Goal: Task Accomplishment & Management: Use online tool/utility

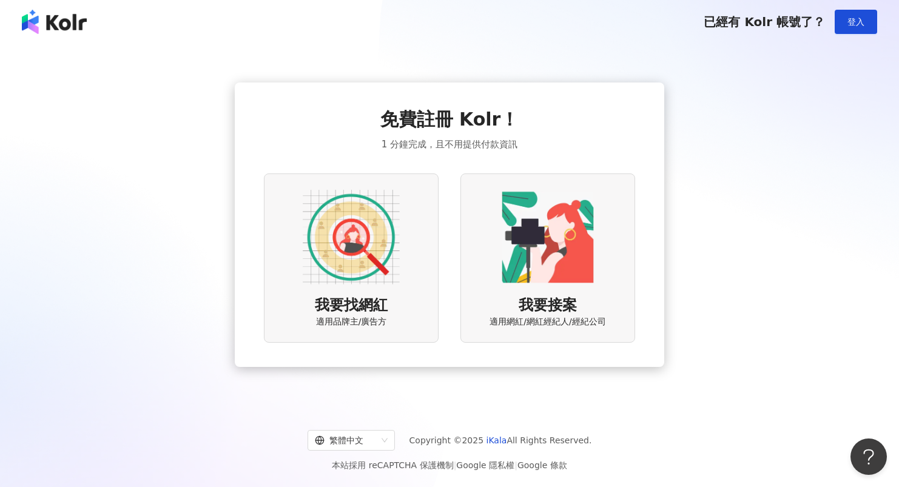
click at [297, 248] on div "我要找網紅 適用品牌主/廣告方" at bounding box center [351, 258] width 175 height 169
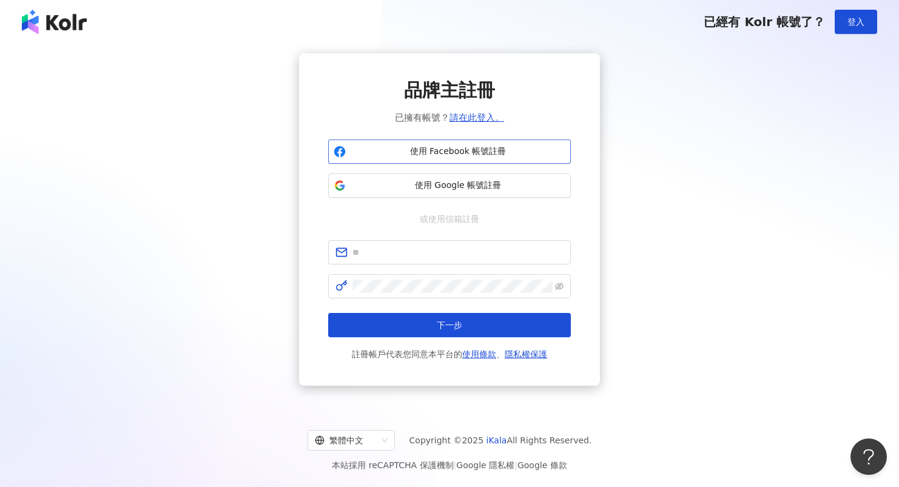
click at [508, 157] on span "使用 Facebook 帳號註冊" at bounding box center [458, 152] width 215 height 12
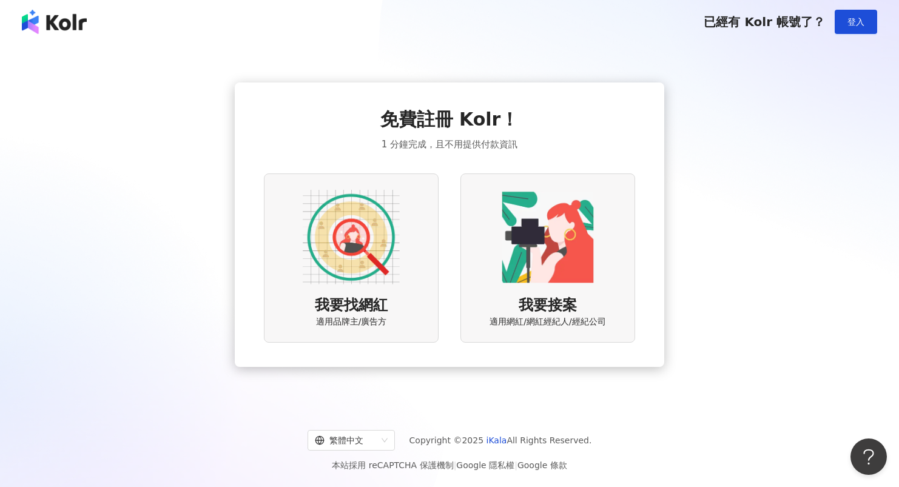
click at [362, 235] on img at bounding box center [351, 237] width 97 height 97
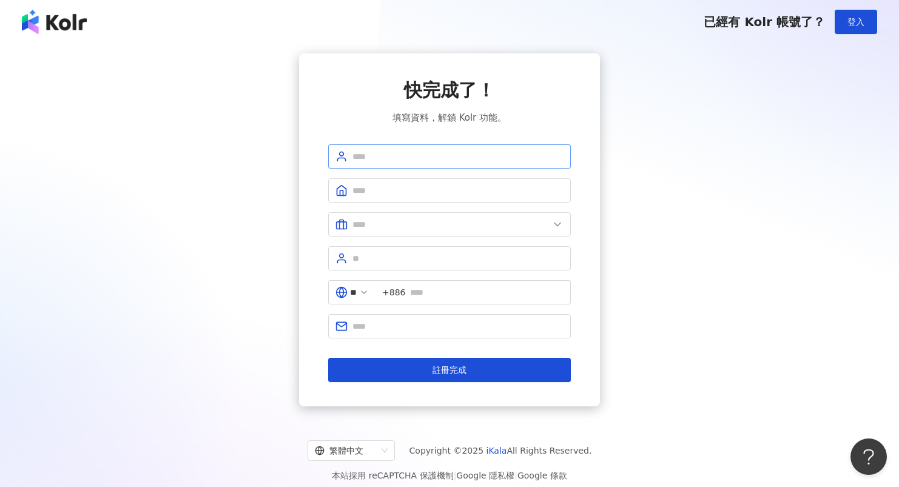
click at [443, 148] on span at bounding box center [449, 156] width 243 height 24
click at [447, 156] on input "text" at bounding box center [458, 156] width 211 height 13
type input "*****"
click at [410, 183] on span at bounding box center [449, 190] width 243 height 24
click at [462, 294] on input "text" at bounding box center [487, 292] width 154 height 13
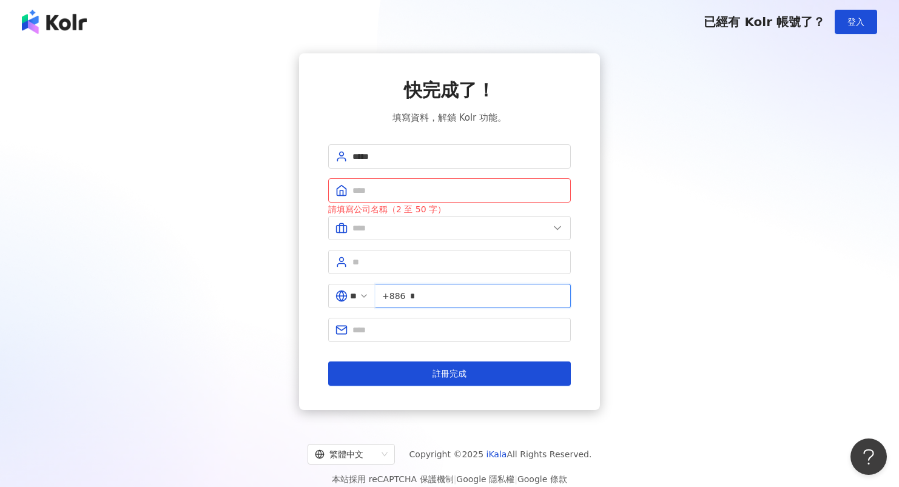
type input "*"
click at [448, 295] on input "**********" at bounding box center [487, 295] width 154 height 13
type input "**********"
click at [473, 191] on input "text" at bounding box center [458, 190] width 211 height 13
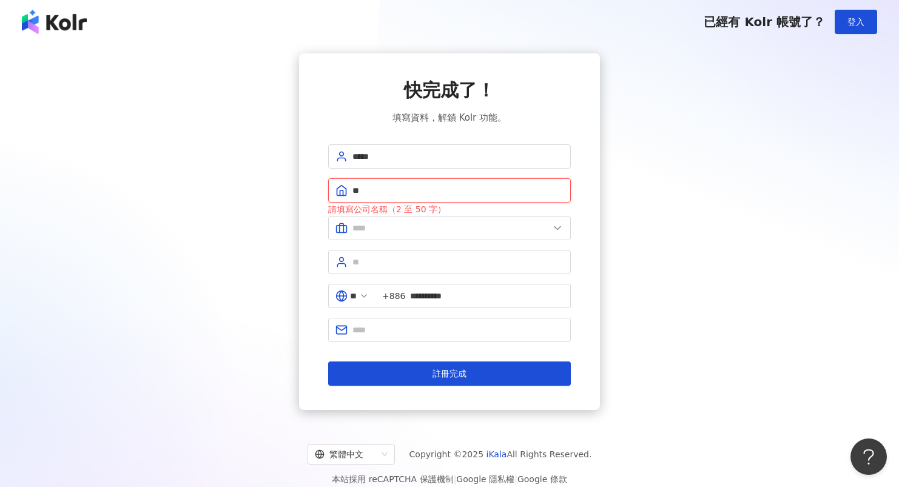
type input "*"
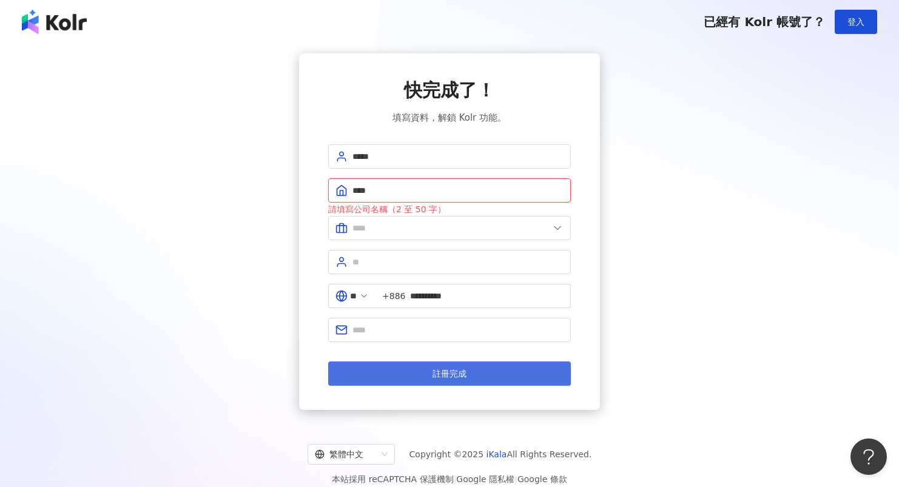
type input "****"
click at [450, 368] on button "註冊完成" at bounding box center [449, 374] width 243 height 24
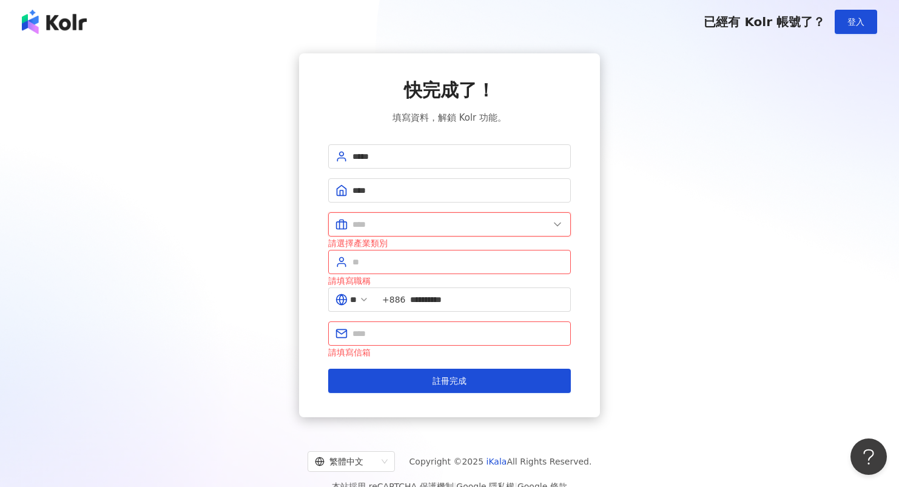
click at [435, 231] on input "text" at bounding box center [451, 224] width 197 height 13
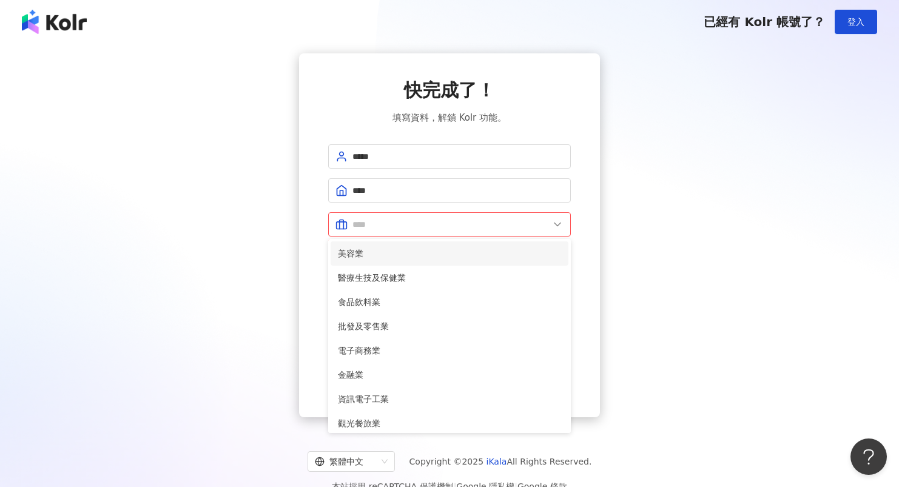
click at [414, 255] on span "美容業" at bounding box center [449, 253] width 223 height 13
type input "***"
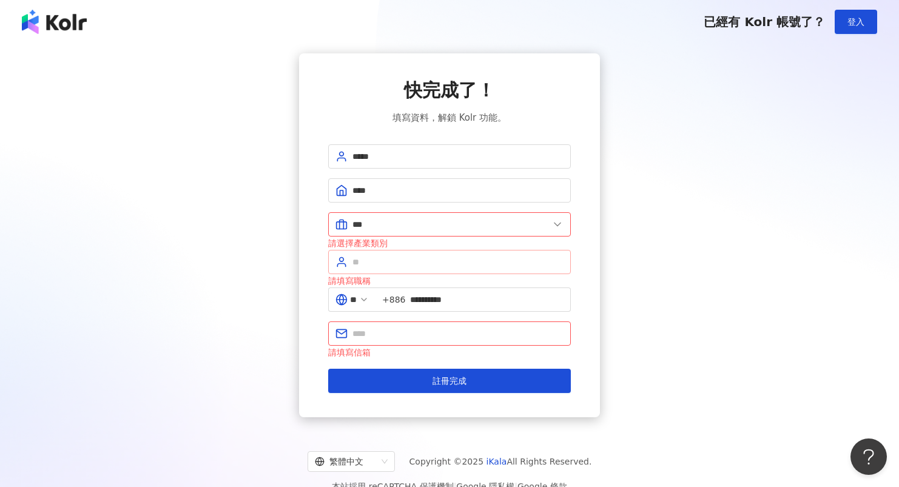
click at [397, 254] on span at bounding box center [449, 262] width 243 height 24
type input "**"
click at [403, 325] on span at bounding box center [449, 334] width 243 height 24
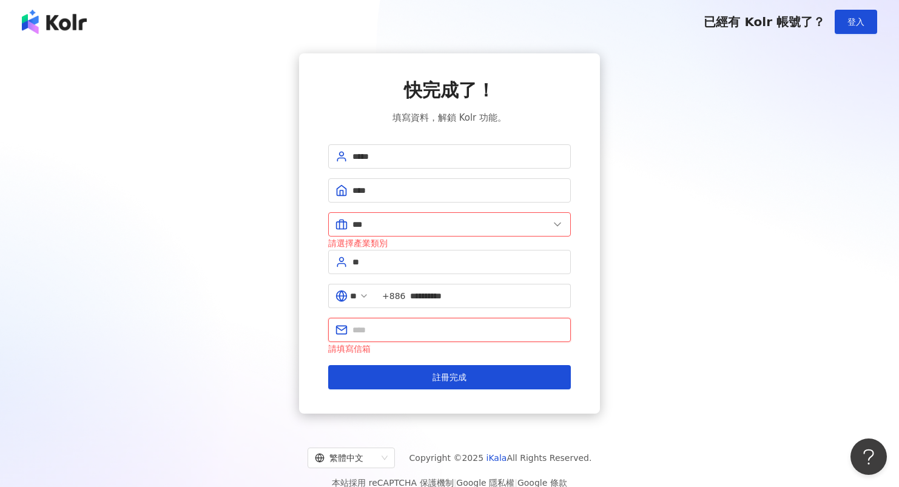
type input "*"
drag, startPoint x: 405, startPoint y: 334, endPoint x: 394, endPoint y: 331, distance: 11.9
click at [394, 331] on input "**********" at bounding box center [458, 329] width 211 height 13
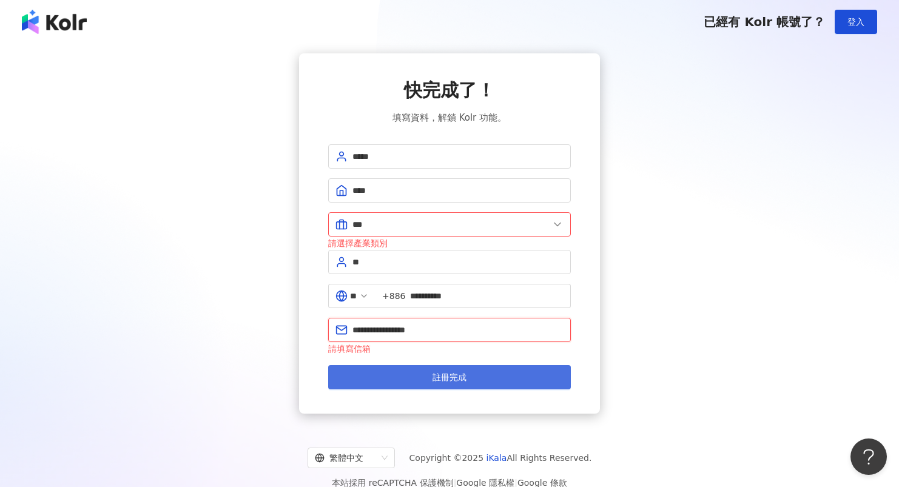
type input "**********"
click at [442, 378] on span "註冊完成" at bounding box center [450, 378] width 34 height 10
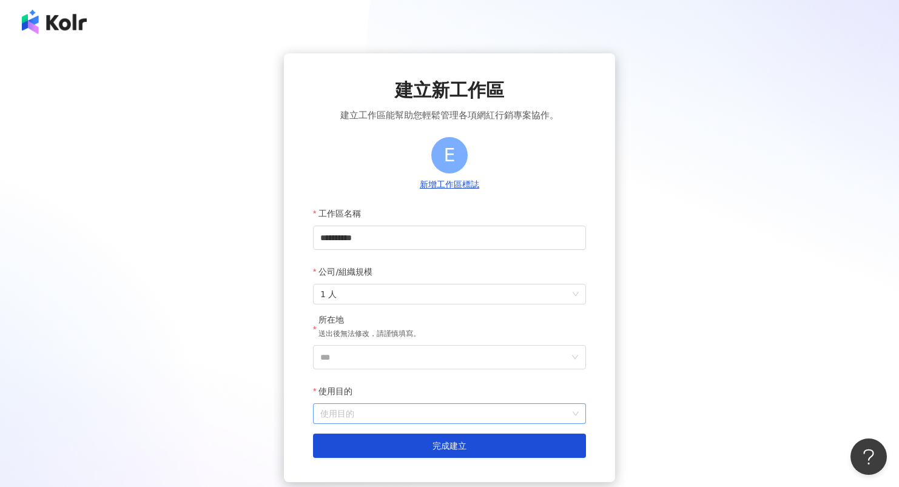
scroll to position [87, 0]
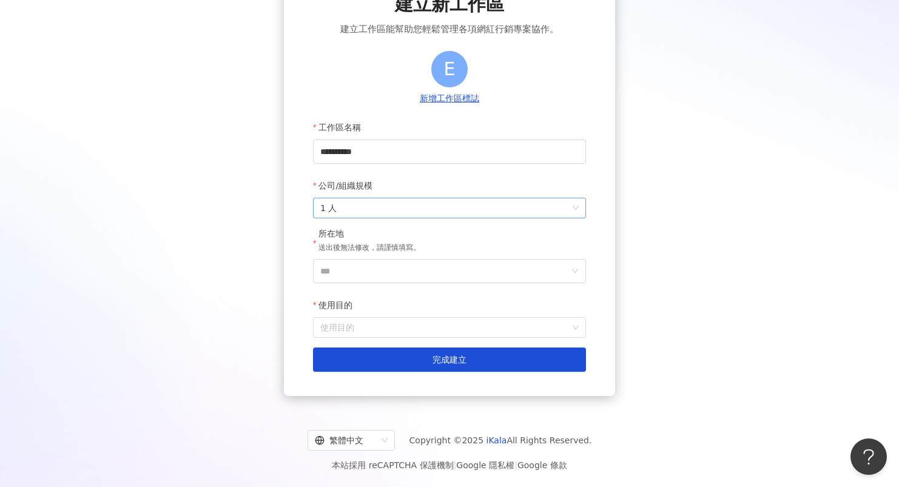
click at [427, 204] on span "1 人" at bounding box center [449, 207] width 258 height 19
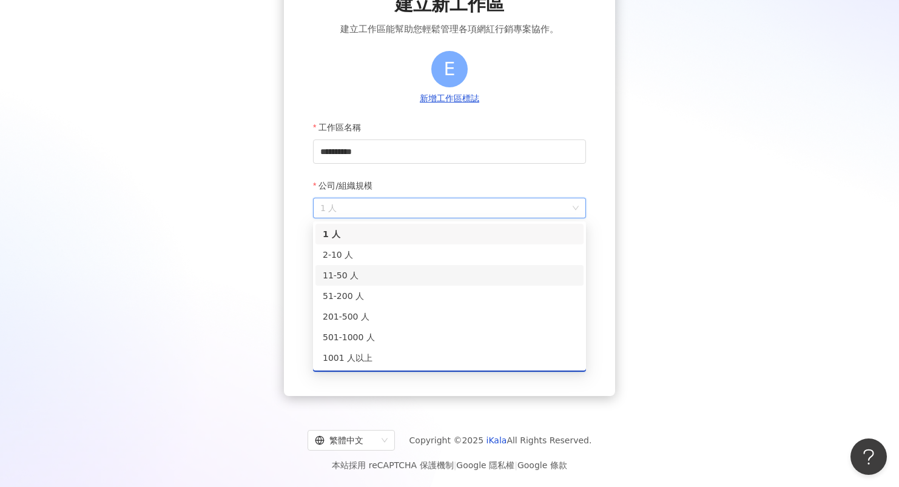
click at [390, 275] on div "11-50 人" at bounding box center [450, 275] width 254 height 13
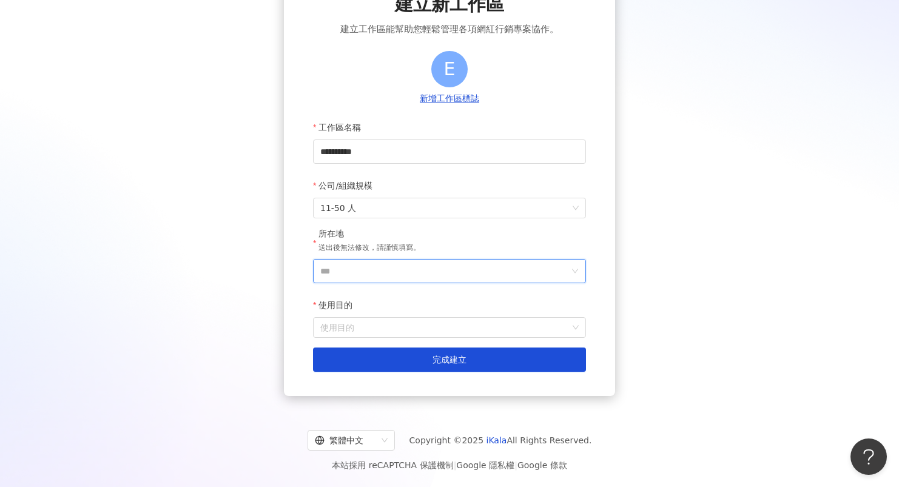
click at [400, 269] on input "***" at bounding box center [444, 271] width 249 height 23
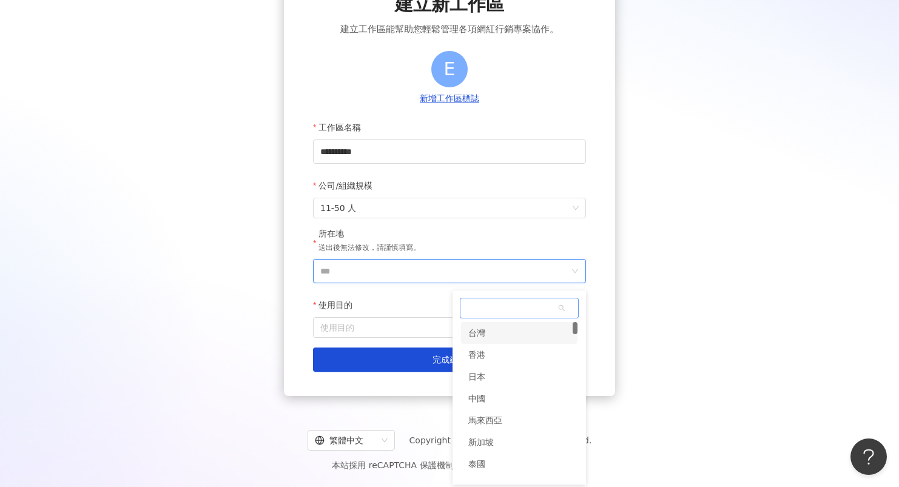
click at [491, 332] on div "台灣" at bounding box center [519, 333] width 116 height 22
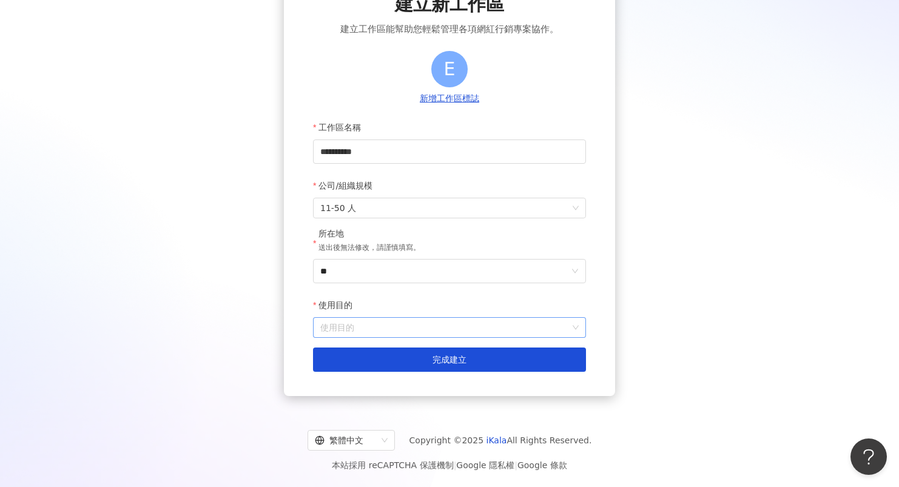
click at [403, 328] on input "使用目的" at bounding box center [449, 327] width 258 height 19
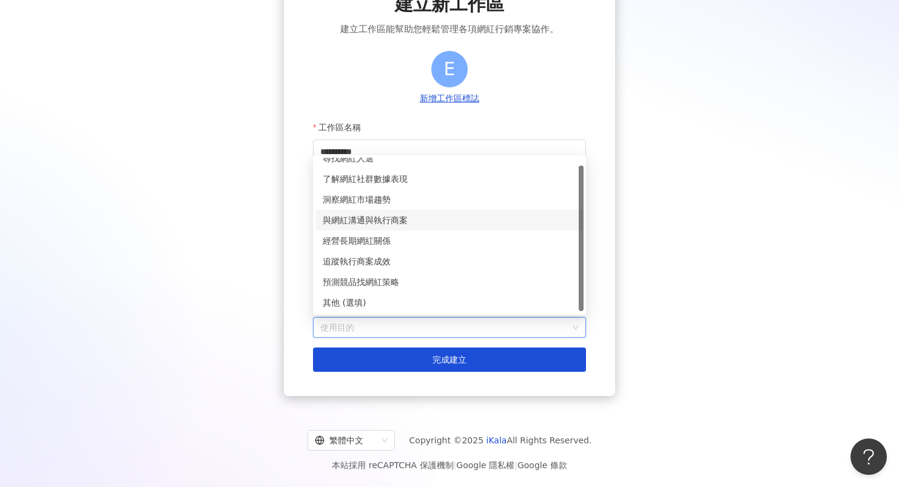
scroll to position [2, 0]
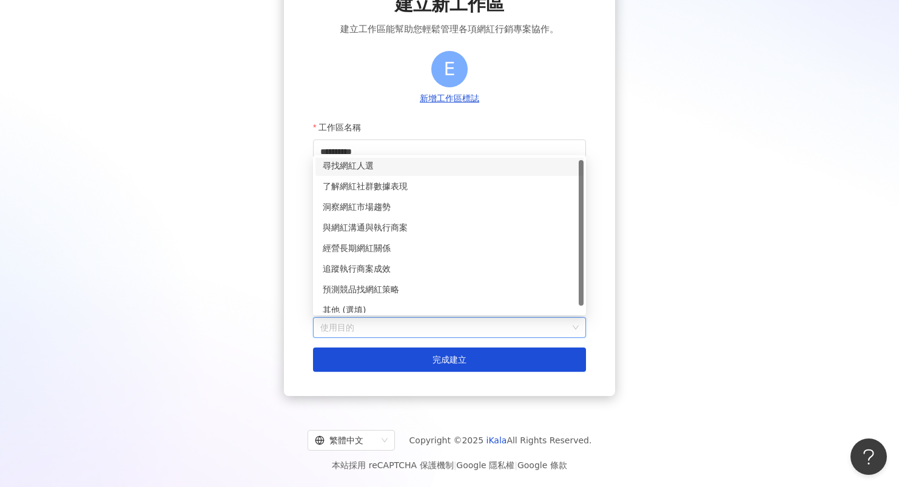
click at [408, 167] on div "尋找網紅人選" at bounding box center [450, 165] width 254 height 13
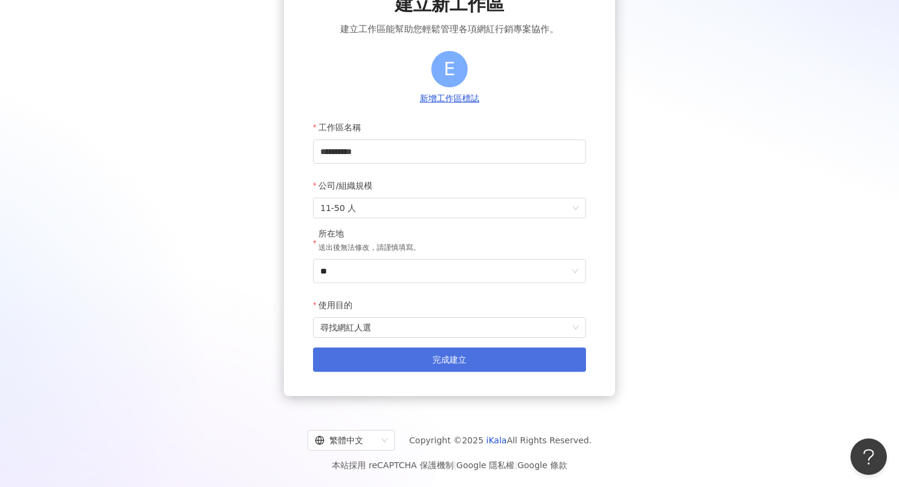
click at [416, 363] on button "完成建立" at bounding box center [449, 360] width 273 height 24
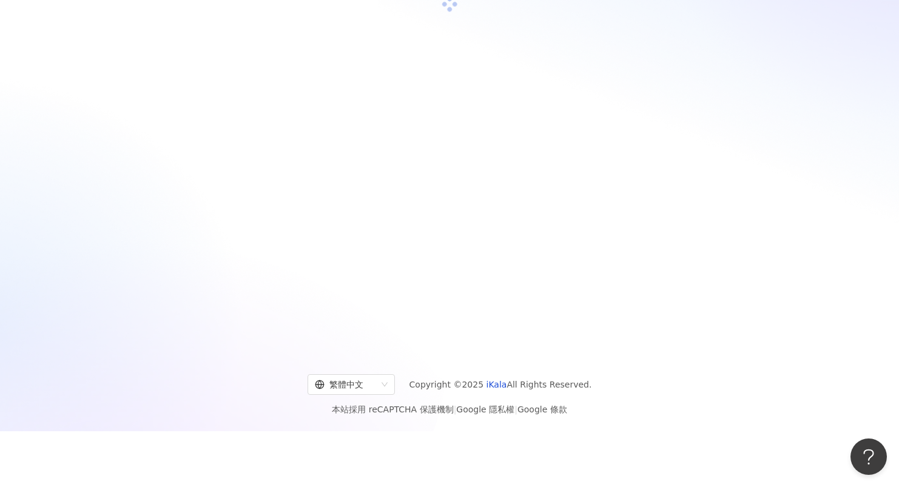
scroll to position [56, 0]
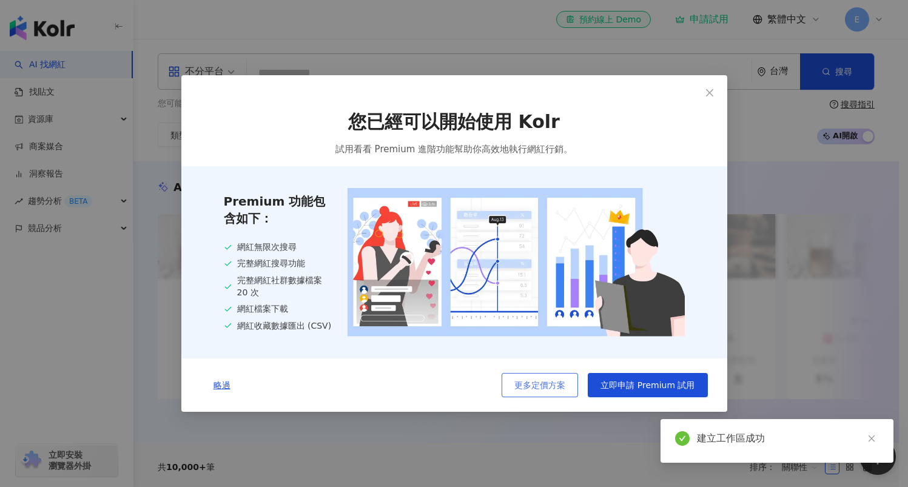
click at [547, 389] on span "更多定價方案" at bounding box center [540, 385] width 51 height 10
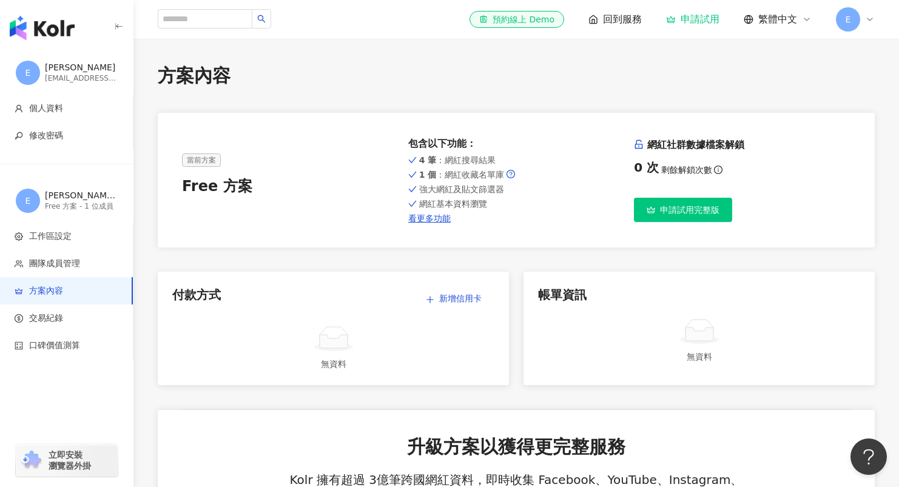
click at [378, 69] on div "方案內容" at bounding box center [516, 75] width 717 height 25
click at [52, 21] on img "button" at bounding box center [42, 28] width 65 height 24
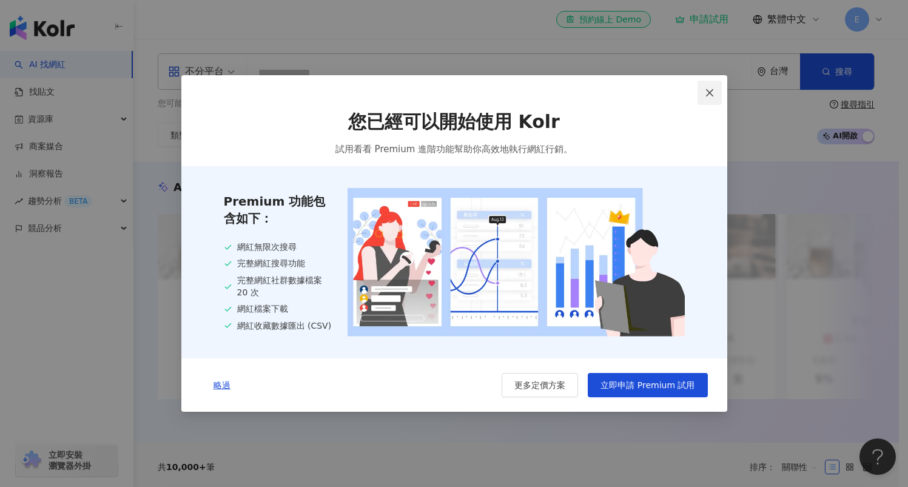
click at [710, 100] on button "Close" at bounding box center [710, 93] width 24 height 24
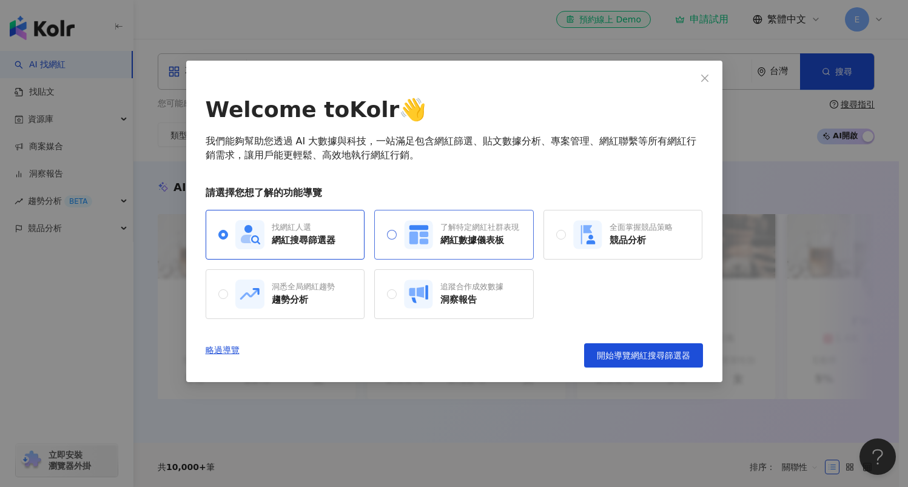
click at [454, 241] on div "網紅數據儀表板" at bounding box center [479, 240] width 79 height 13
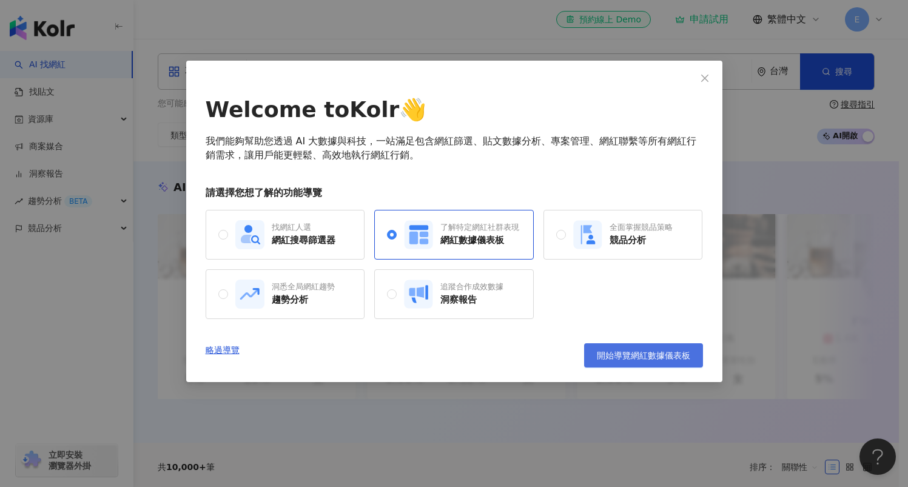
click at [655, 358] on span "開始導覽網紅數據儀表板" at bounding box center [643, 356] width 93 height 10
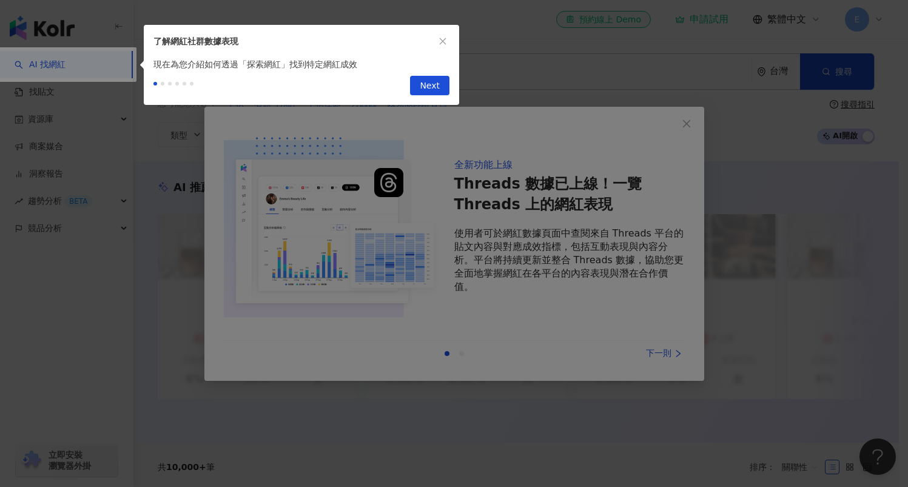
click at [626, 89] on div at bounding box center [454, 243] width 908 height 487
click at [442, 41] on icon "close" at bounding box center [443, 41] width 8 height 8
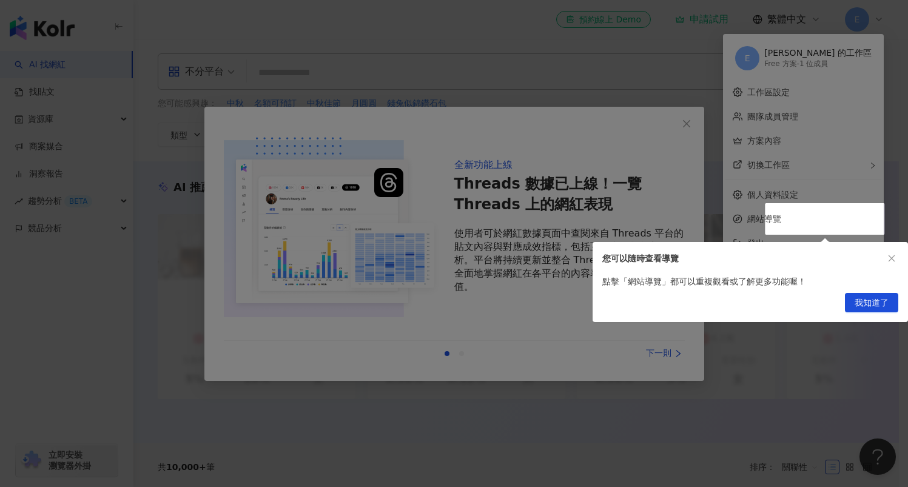
click at [698, 122] on div at bounding box center [454, 243] width 908 height 487
click at [690, 127] on div at bounding box center [454, 243] width 908 height 487
click at [890, 307] on button "我知道了" at bounding box center [871, 302] width 53 height 19
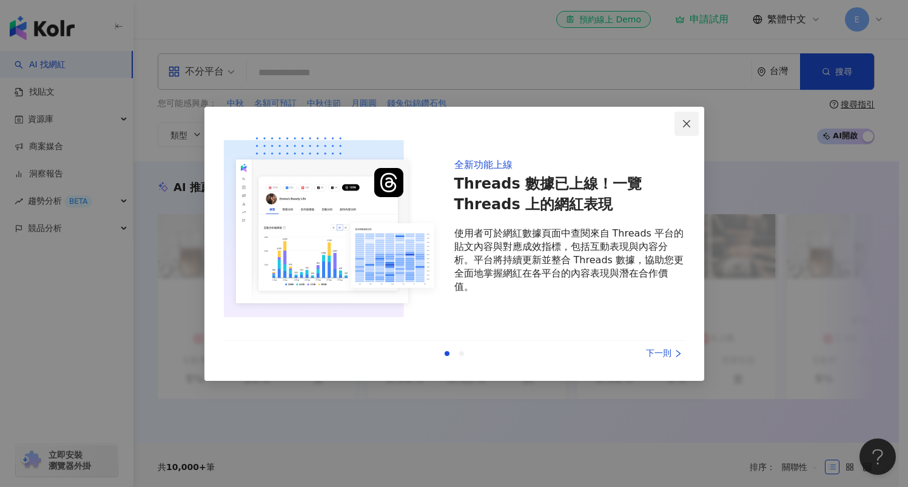
click at [690, 127] on icon "close" at bounding box center [687, 124] width 10 height 10
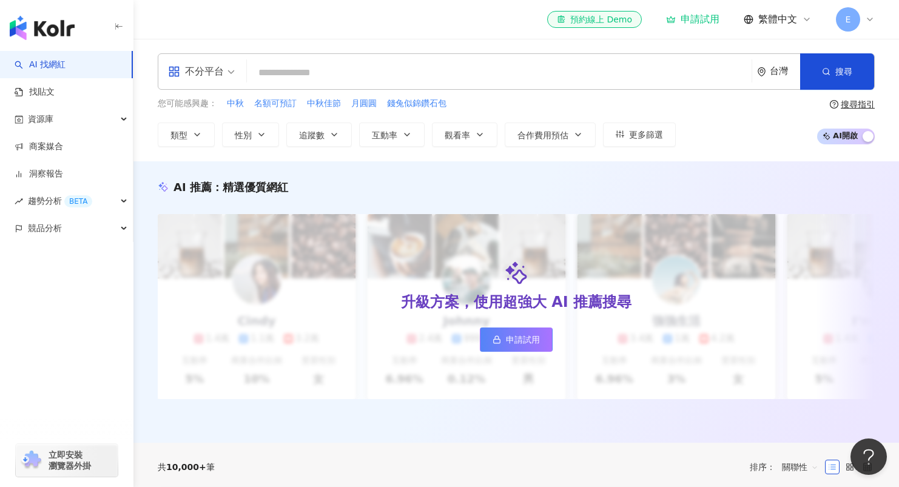
click at [419, 71] on input "search" at bounding box center [499, 72] width 495 height 23
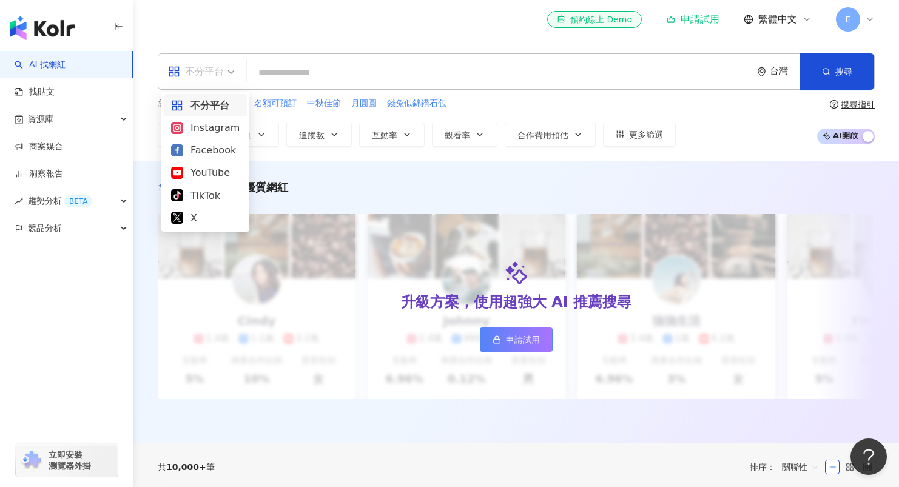
click at [237, 81] on div "不分平台" at bounding box center [201, 71] width 80 height 35
click at [216, 130] on div "Instagram" at bounding box center [205, 127] width 69 height 15
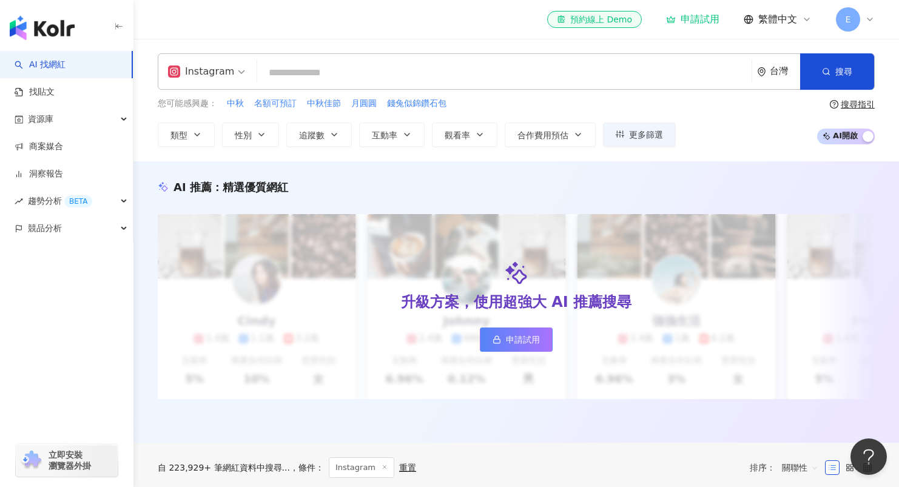
click at [334, 76] on input "search" at bounding box center [504, 72] width 485 height 23
click at [319, 131] on span "追蹤數" at bounding box center [311, 135] width 25 height 10
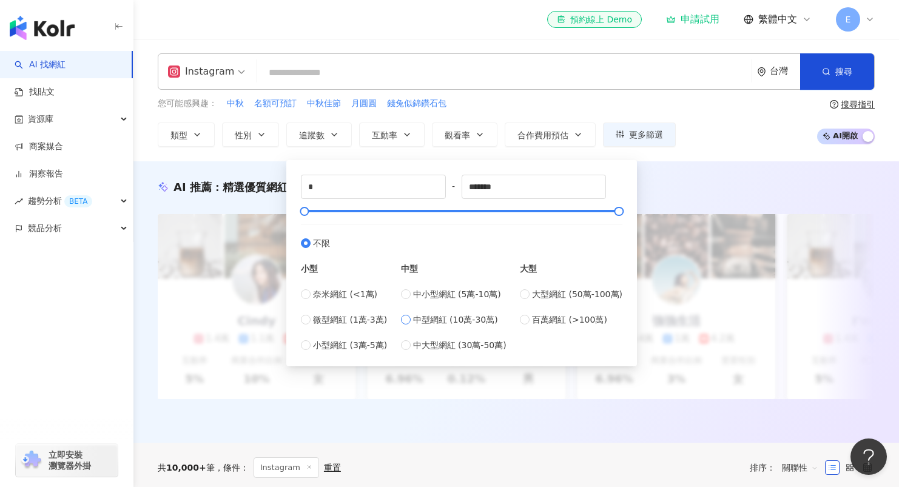
type input "******"
click at [571, 133] on button "合作費用預估" at bounding box center [550, 135] width 91 height 24
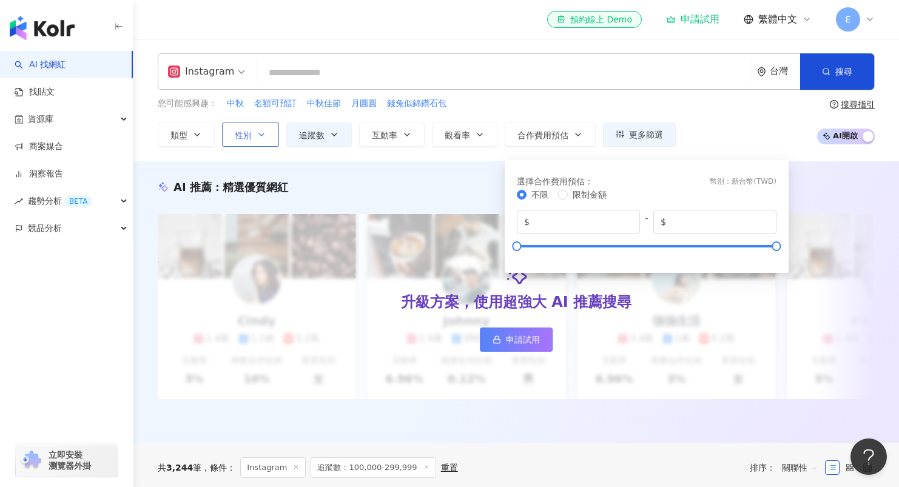
click at [257, 136] on icon "button" at bounding box center [262, 135] width 10 height 10
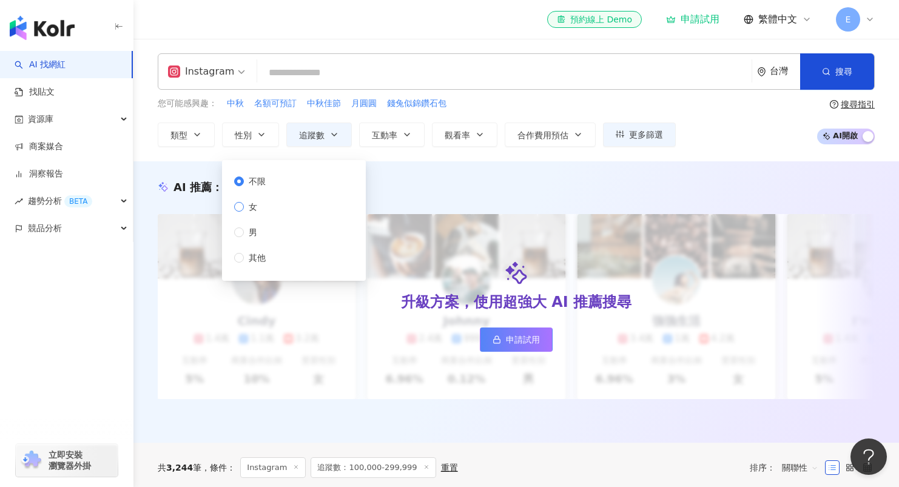
click at [246, 211] on span "女" at bounding box center [253, 206] width 18 height 13
click at [400, 143] on button "互動率" at bounding box center [392, 135] width 66 height 24
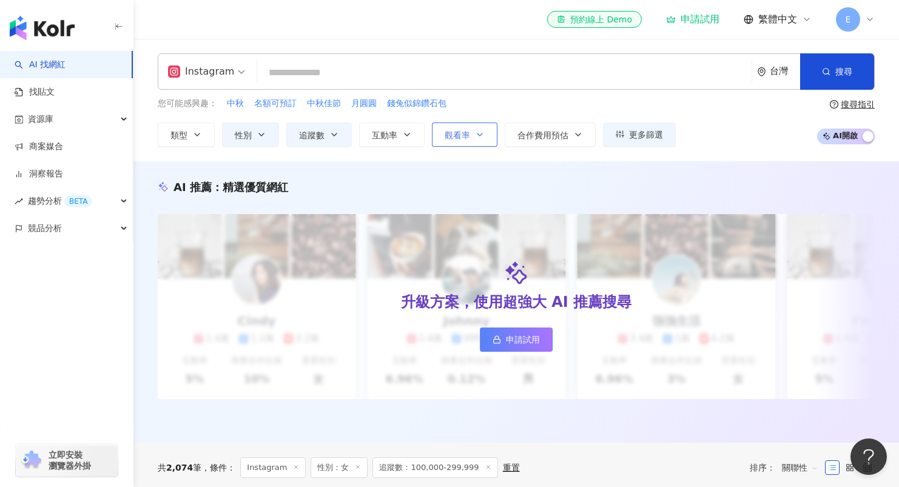
click at [473, 138] on button "觀看率" at bounding box center [465, 135] width 66 height 24
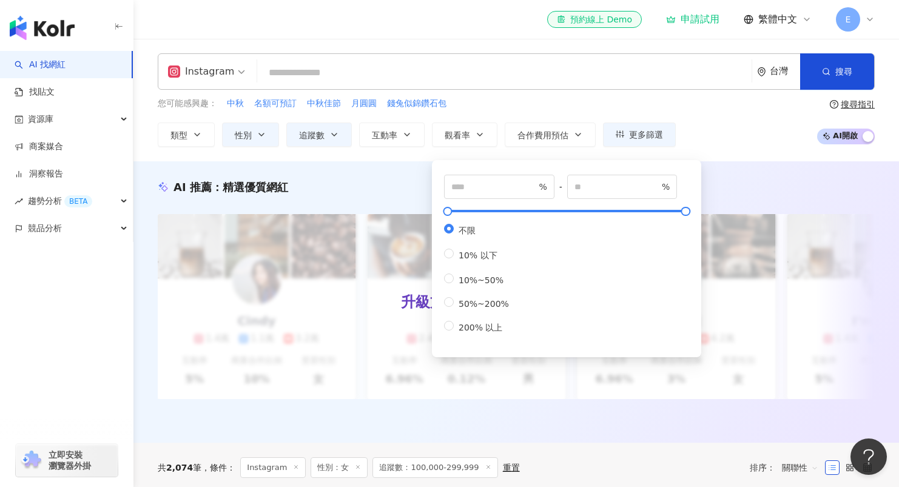
click at [479, 98] on div "您可能感興趣： 中秋 名額可預訂 中秋佳節 月圓圓 錢兔似錦鑽石包" at bounding box center [417, 103] width 518 height 13
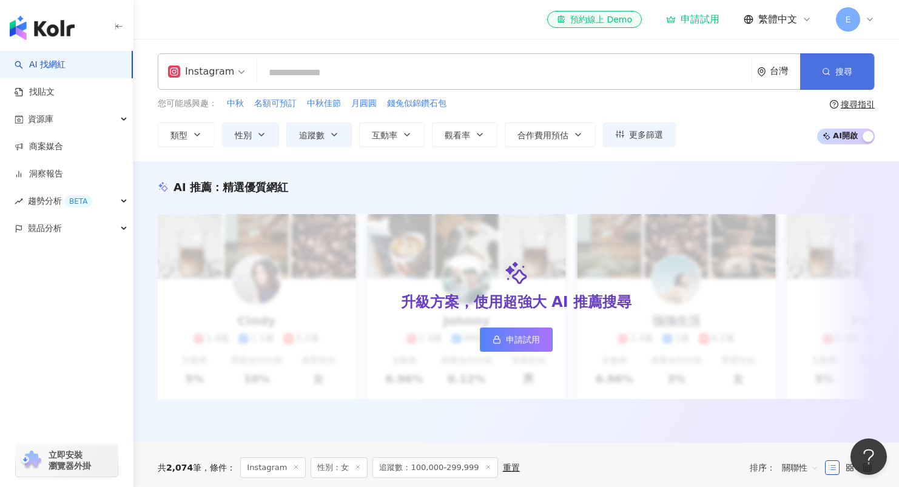
click at [847, 79] on button "搜尋" at bounding box center [837, 71] width 74 height 36
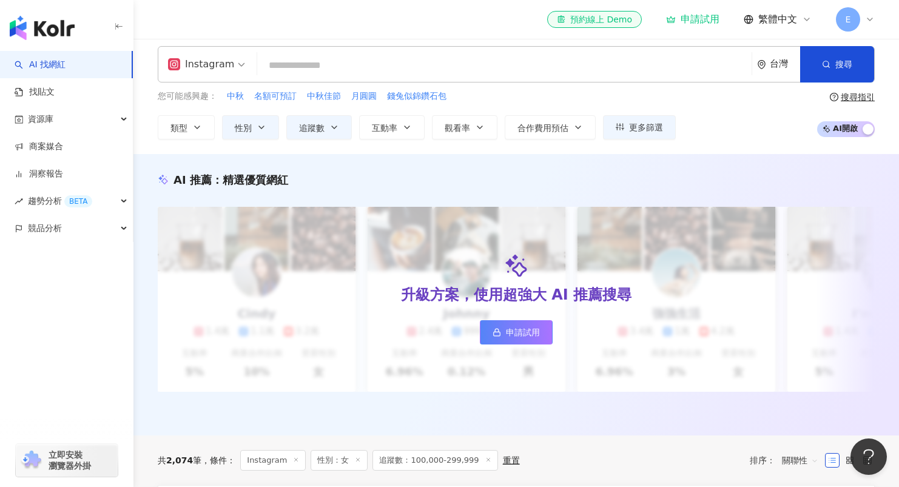
scroll to position [15, 0]
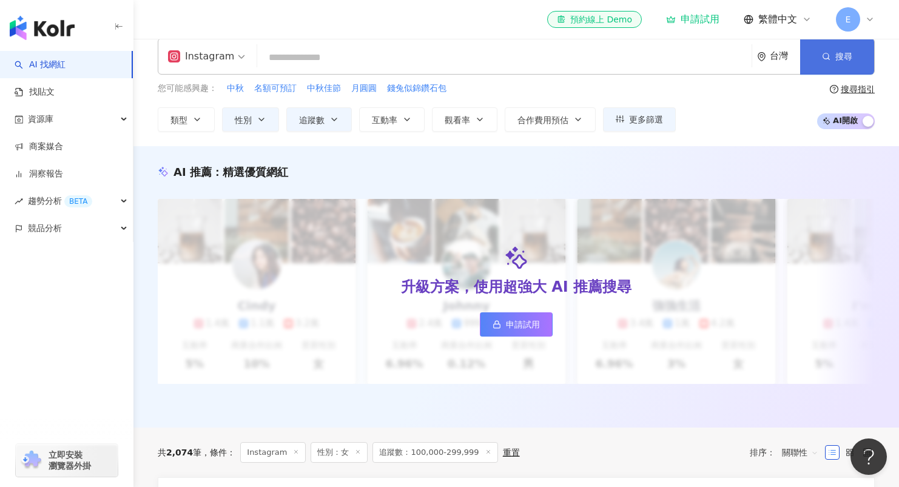
click at [831, 53] on button "搜尋" at bounding box center [837, 56] width 74 height 36
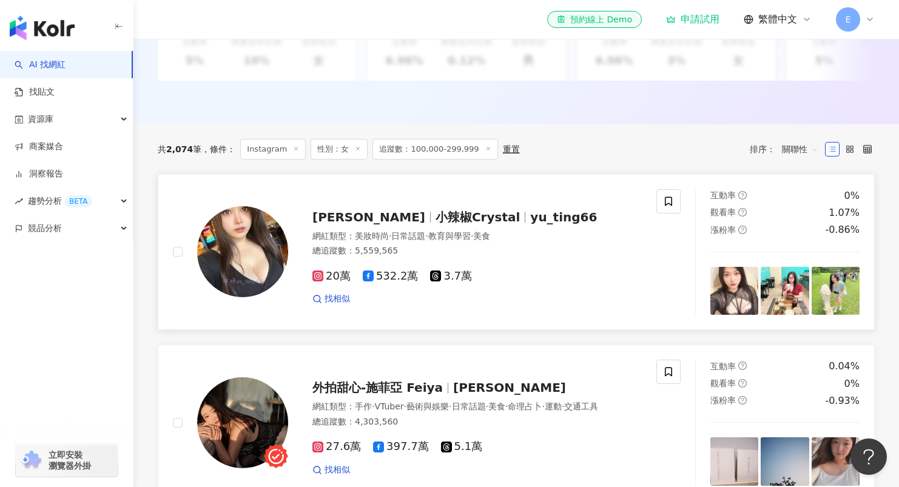
scroll to position [250, 0]
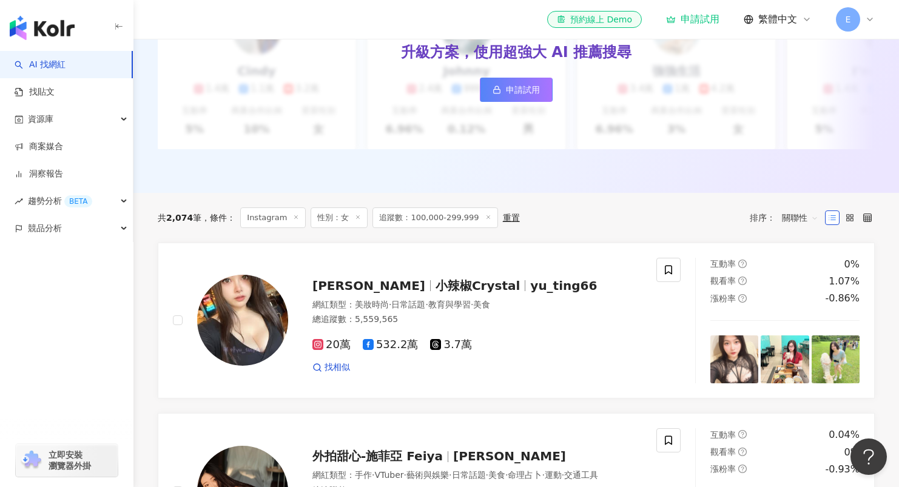
click at [487, 218] on line at bounding box center [488, 216] width 3 height 3
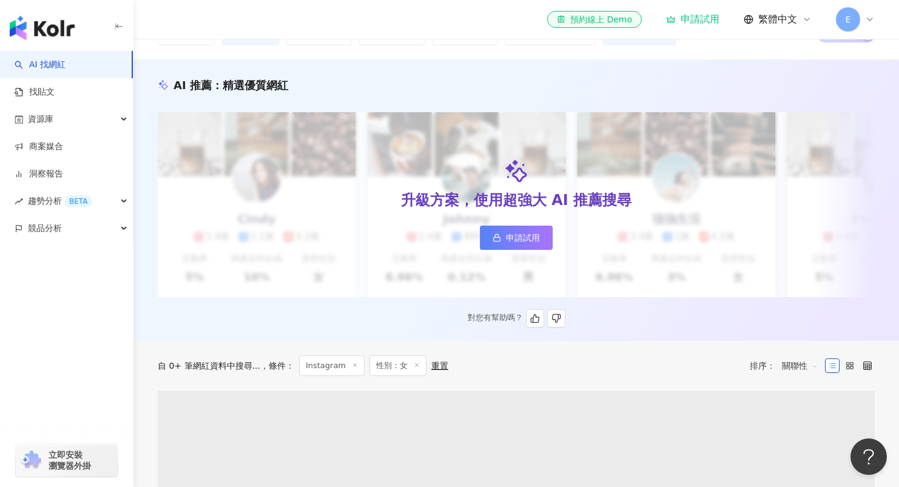
scroll to position [35, 0]
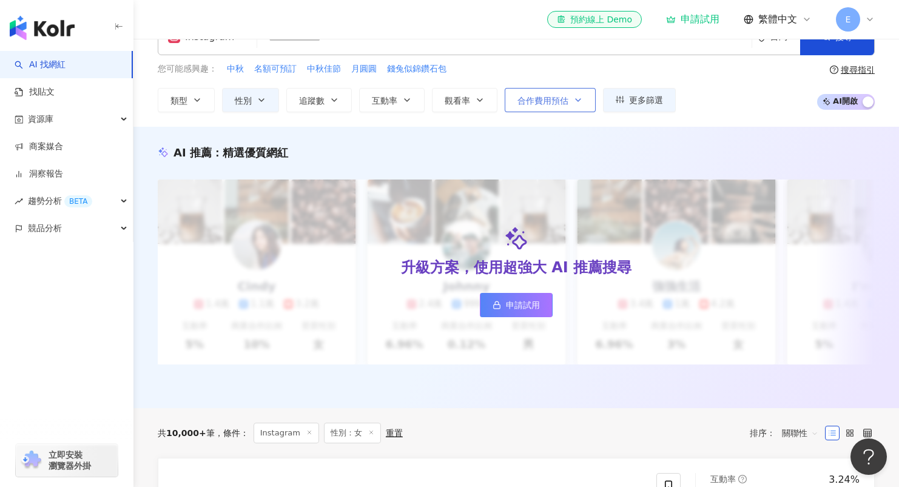
click at [549, 104] on span "合作費用預估" at bounding box center [543, 101] width 51 height 10
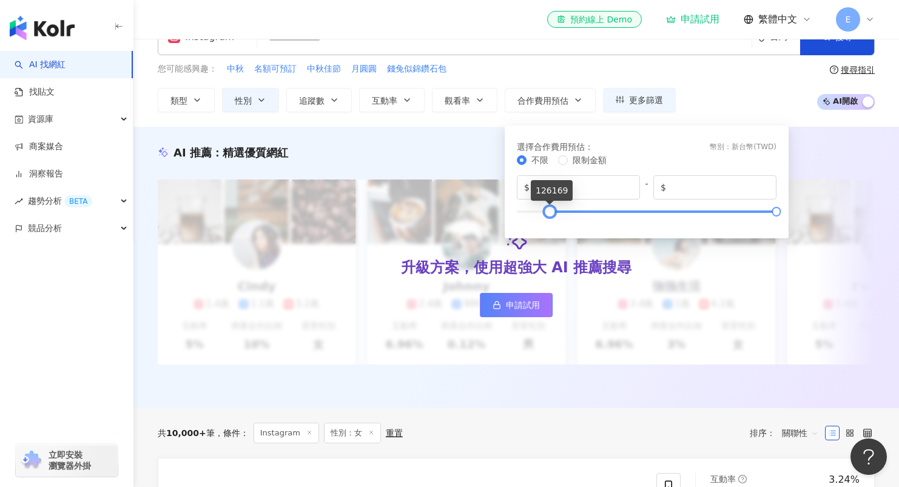
drag, startPoint x: 519, startPoint y: 209, endPoint x: 551, endPoint y: 212, distance: 31.6
click at [551, 212] on div at bounding box center [549, 211] width 7 height 7
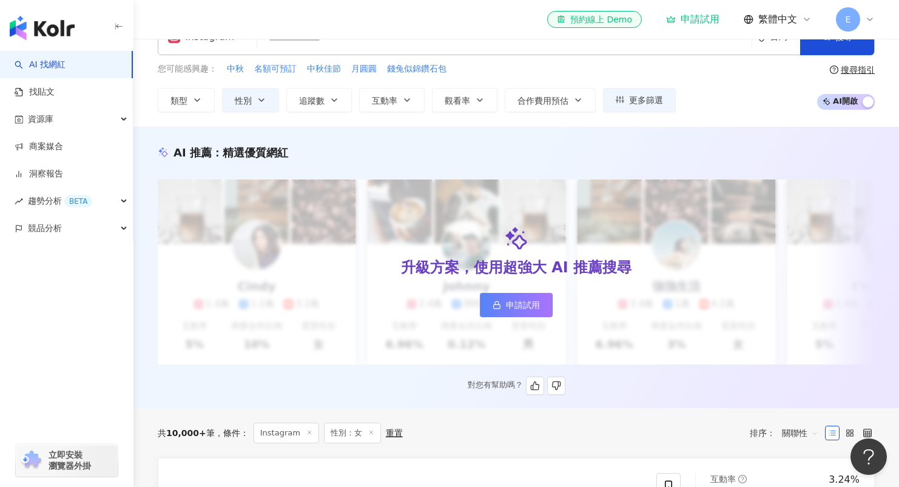
click at [483, 158] on div "AI 推薦 ： 精選優質網紅" at bounding box center [516, 152] width 717 height 15
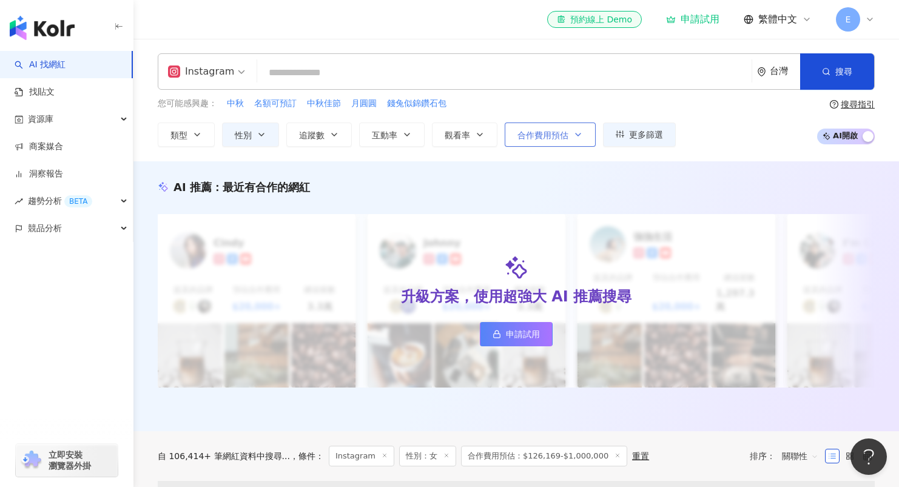
click at [555, 140] on span "合作費用預估" at bounding box center [543, 135] width 51 height 10
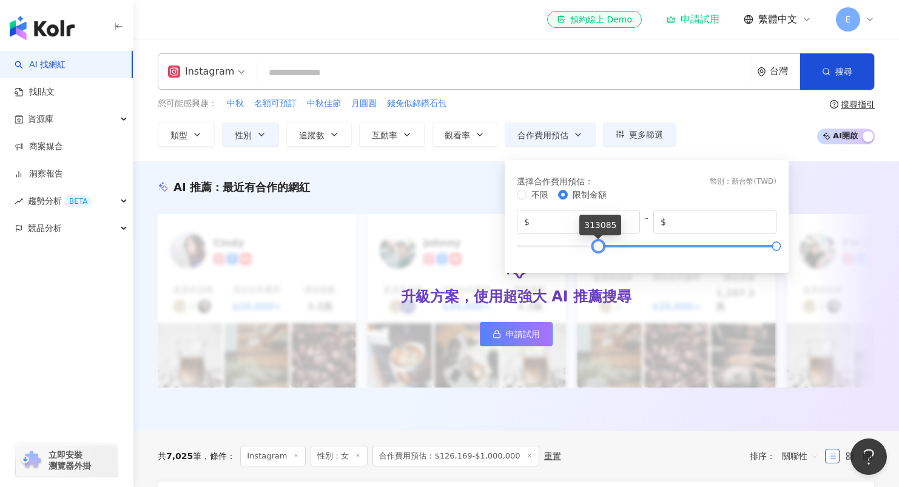
type input "******"
drag, startPoint x: 552, startPoint y: 248, endPoint x: 598, endPoint y: 252, distance: 46.3
click at [598, 249] on div at bounding box center [595, 246] width 7 height 7
type input "******"
drag, startPoint x: 771, startPoint y: 247, endPoint x: 647, endPoint y: 246, distance: 123.8
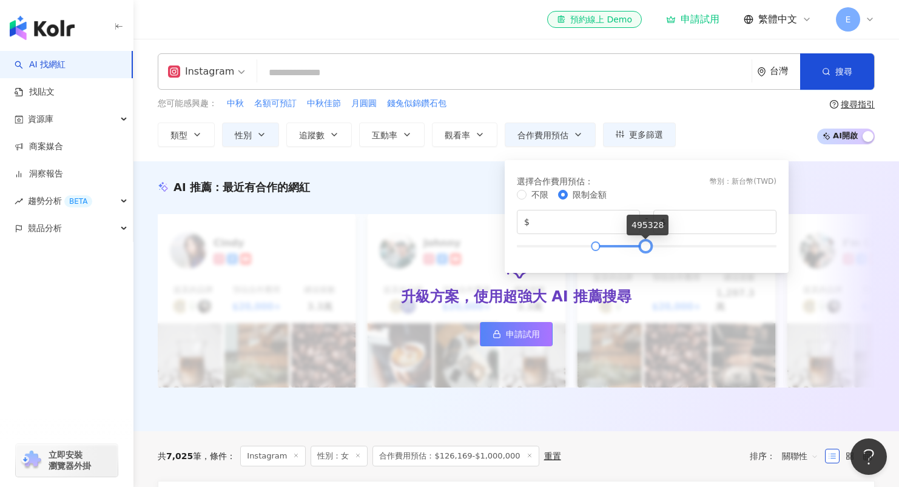
click at [647, 246] on div at bounding box center [645, 246] width 7 height 7
click at [746, 110] on div "您可能感興趣： 中秋 名額可預訂 中秋佳節 月圓圓 錢兔似錦鑽石包 類型 性別 追蹤數 互動率 觀看率 合作費用預估 更多篩選 ****** - ******…" at bounding box center [516, 122] width 717 height 50
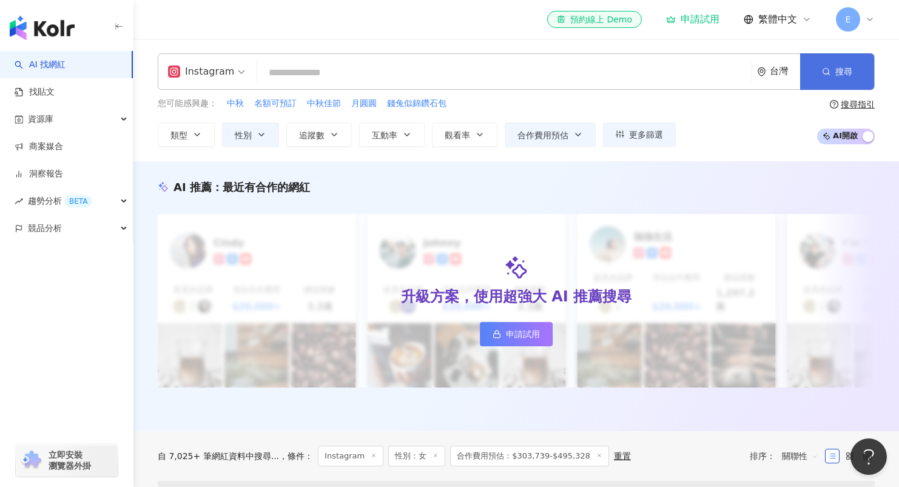
click at [825, 70] on icon "button" at bounding box center [826, 71] width 8 height 8
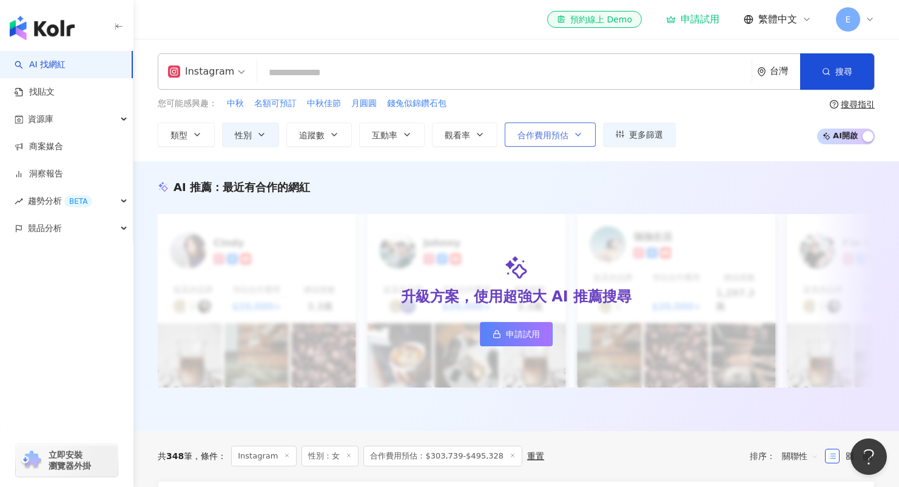
click at [561, 135] on span "合作費用預估" at bounding box center [543, 135] width 51 height 10
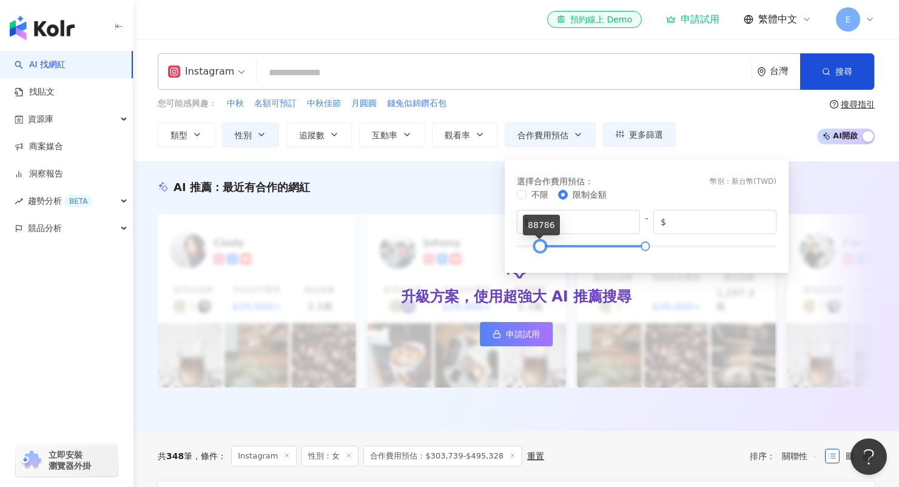
type input "******"
drag, startPoint x: 597, startPoint y: 246, endPoint x: 544, endPoint y: 249, distance: 52.8
click at [544, 249] on div at bounding box center [542, 246] width 7 height 7
type input "******"
drag, startPoint x: 646, startPoint y: 246, endPoint x: 546, endPoint y: 249, distance: 100.2
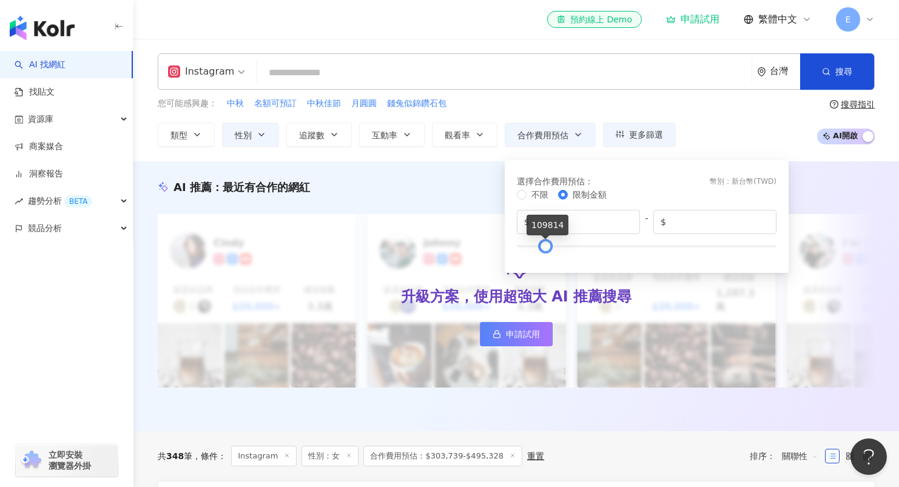
click at [546, 249] on div at bounding box center [545, 246] width 7 height 7
click at [734, 101] on div "您可能感興趣： 中秋 名額可預訂 中秋佳節 月圓圓 錢兔似錦鑽石包 類型 性別 追蹤數 互動率 觀看率 合作費用預估 更多篩選 ****** - ******…" at bounding box center [516, 122] width 717 height 50
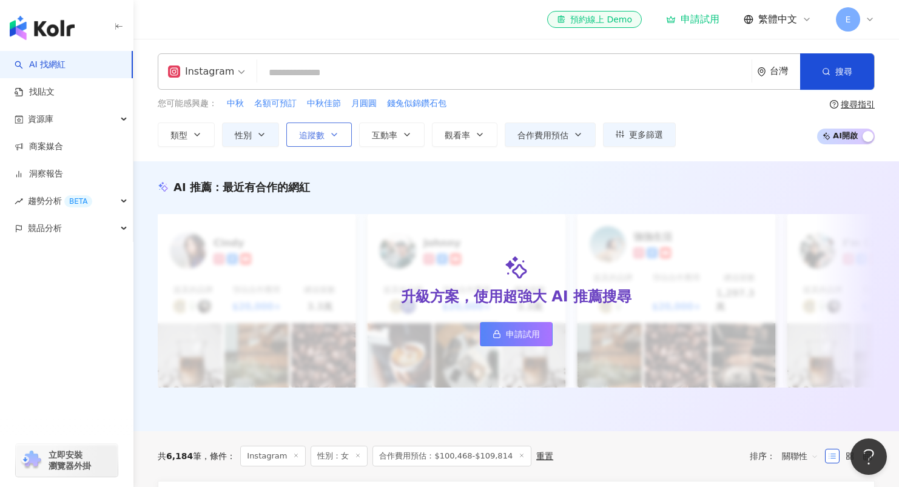
click at [338, 137] on icon "button" at bounding box center [334, 135] width 10 height 10
type input "*"
type input "*******"
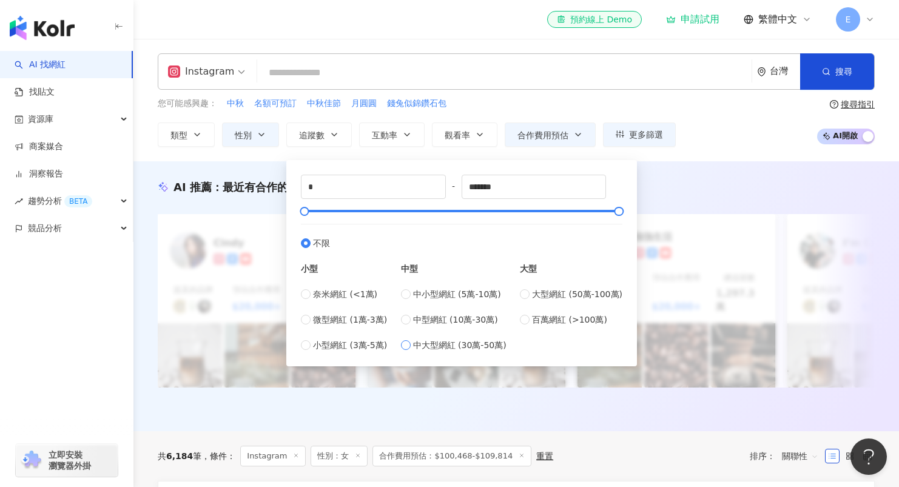
click at [415, 346] on label "中大型網紅 (30萬-50萬)" at bounding box center [454, 345] width 106 height 13
type input "******"
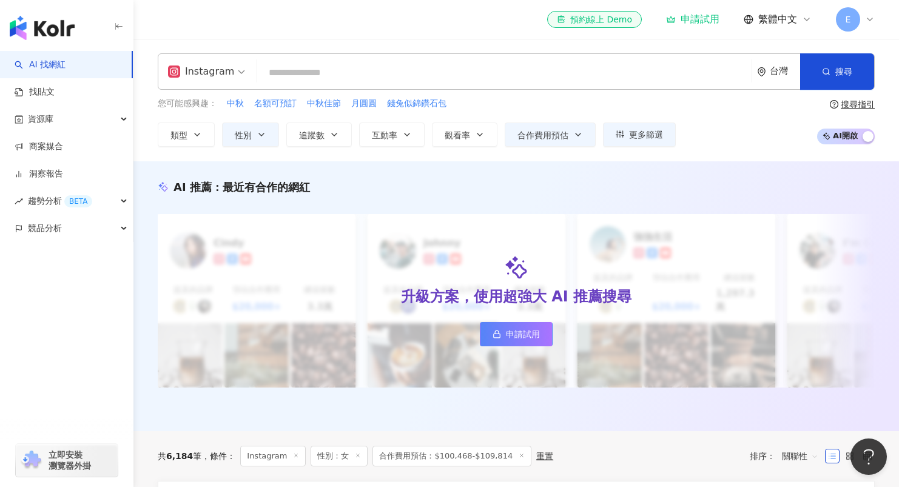
click at [775, 121] on div "您可能感興趣： 中秋 名額可預訂 中秋佳節 月圓圓 錢兔似錦鑽石包 類型 性別 追蹤數 互動率 觀看率 合作費用預估 更多篩選 ****** - ******…" at bounding box center [516, 122] width 717 height 50
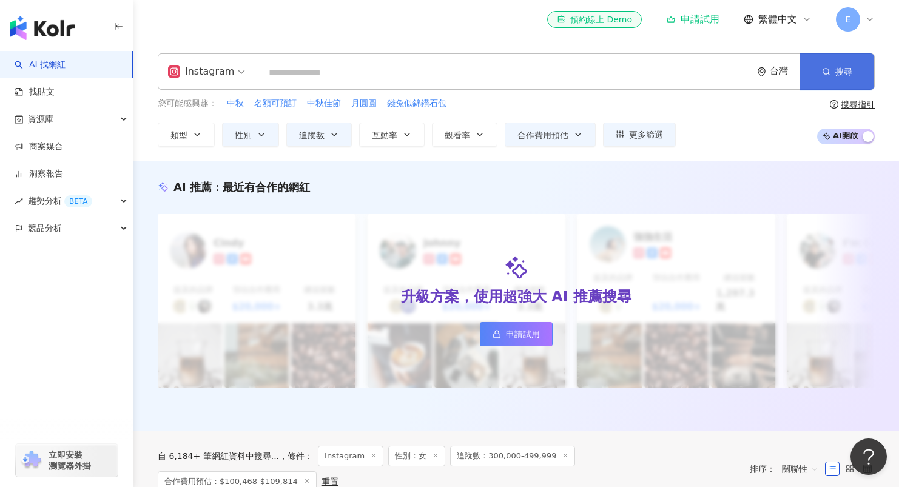
click at [831, 62] on button "搜尋" at bounding box center [837, 71] width 74 height 36
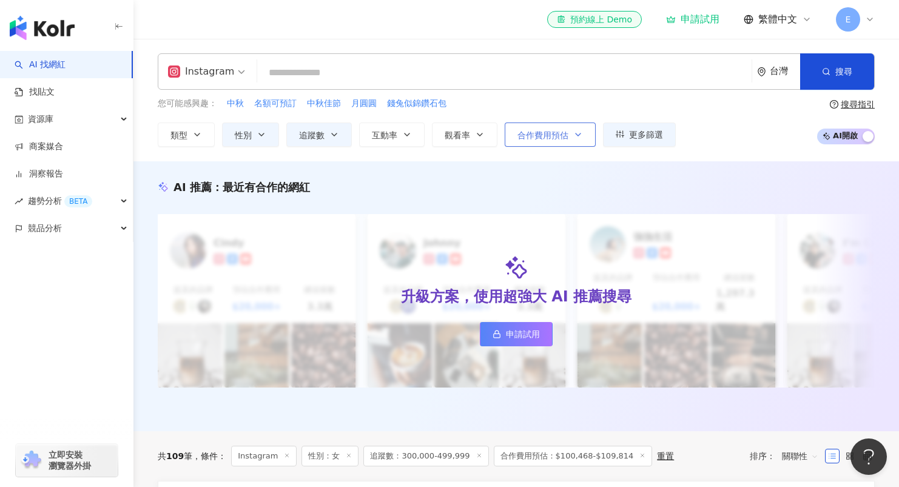
click at [581, 138] on icon "button" at bounding box center [578, 135] width 10 height 10
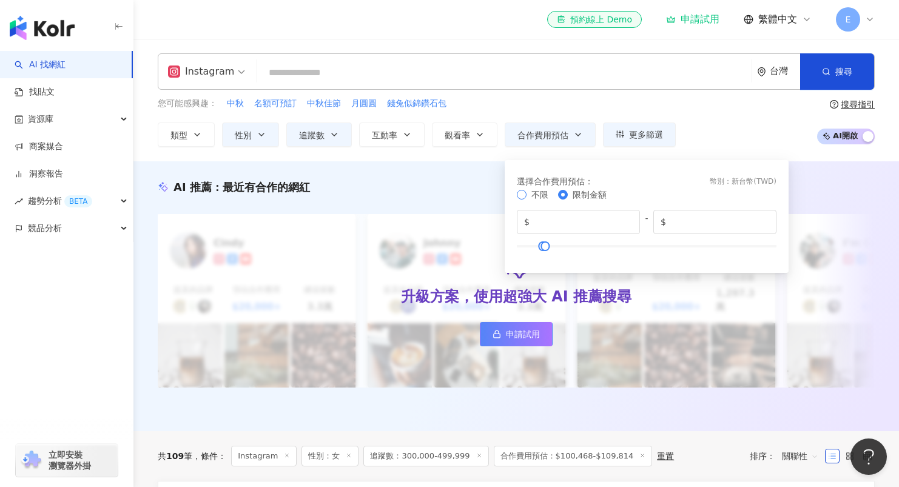
type input "*"
type input "*******"
click at [704, 131] on div "您可能感興趣： 中秋 名額可預訂 中秋佳節 月圓圓 錢兔似錦鑽石包 類型 性別 追蹤數 互動率 觀看率 合作費用預估 更多篩選 ****** - ******…" at bounding box center [516, 122] width 717 height 50
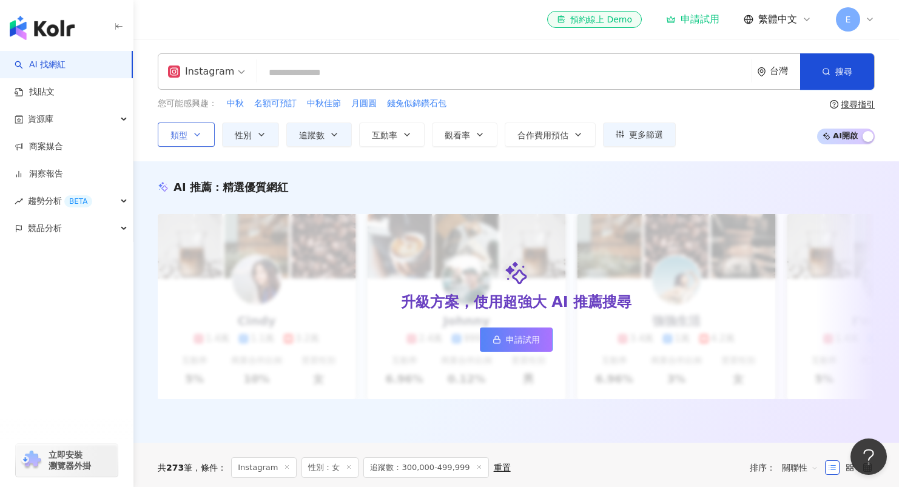
click at [198, 133] on icon "button" at bounding box center [197, 134] width 5 height 2
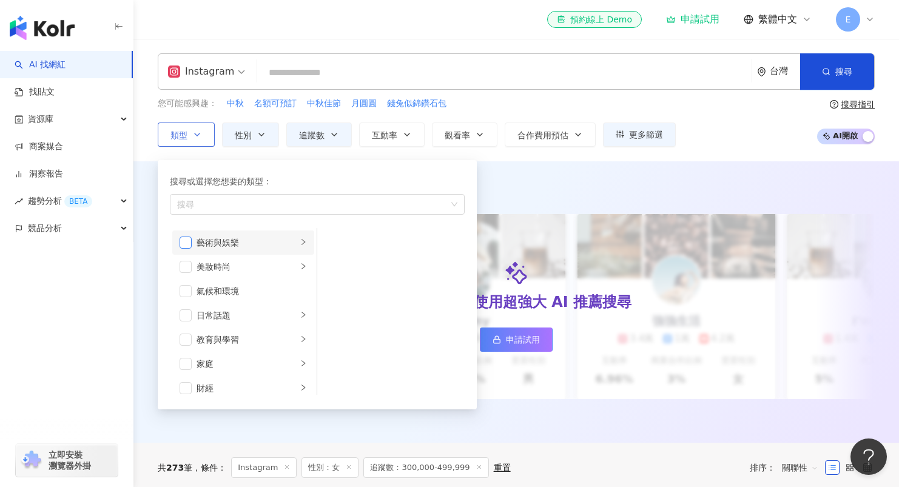
click at [186, 245] on span "button" at bounding box center [186, 243] width 12 height 12
click at [186, 266] on span "button" at bounding box center [186, 267] width 12 height 12
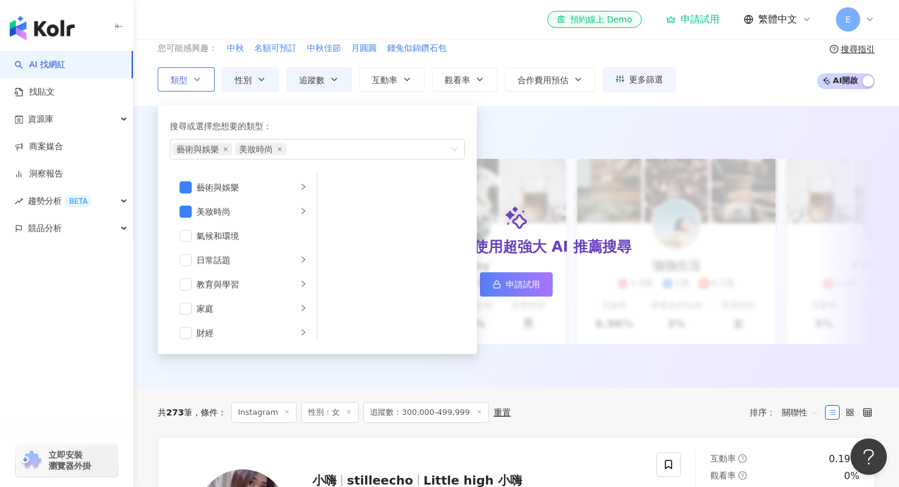
scroll to position [70, 0]
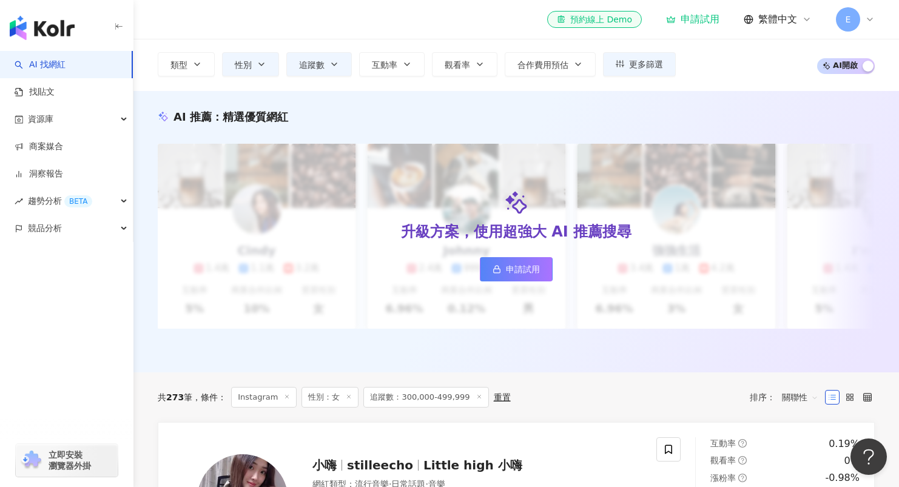
click at [550, 103] on div "AI 推薦 ： 精選優質網紅 升級方案，使用超強大 AI 推薦搜尋 申請試用 Cindy 1.4萬 1.1萬 3.2萬 互動率 5% 商業合作比例 10% 受…" at bounding box center [516, 232] width 766 height 282
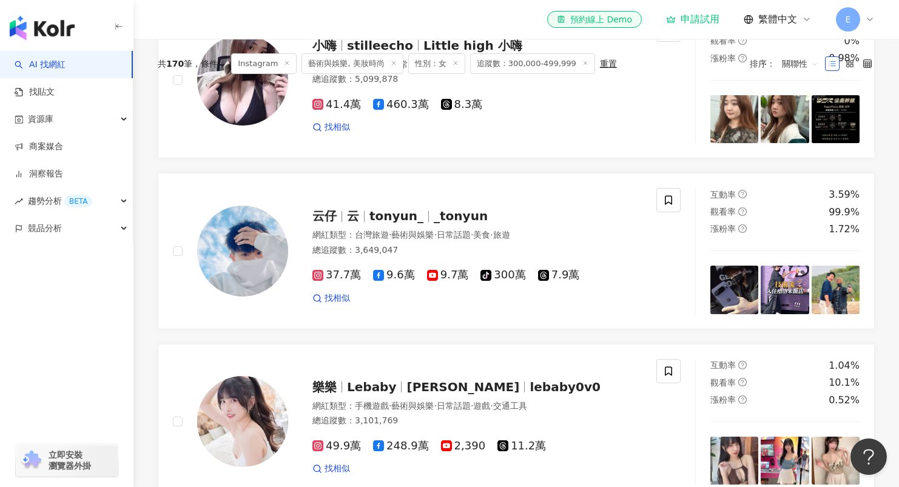
scroll to position [32, 0]
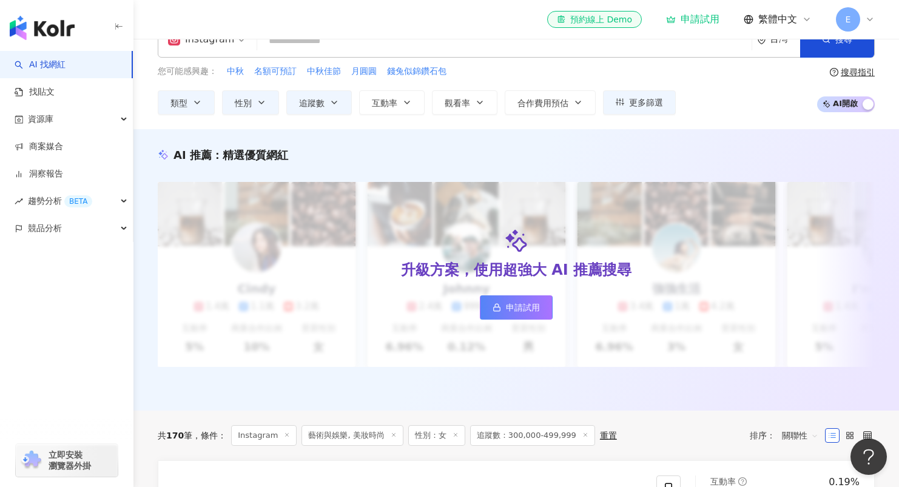
click at [868, 105] on div "button" at bounding box center [868, 106] width 11 height 16
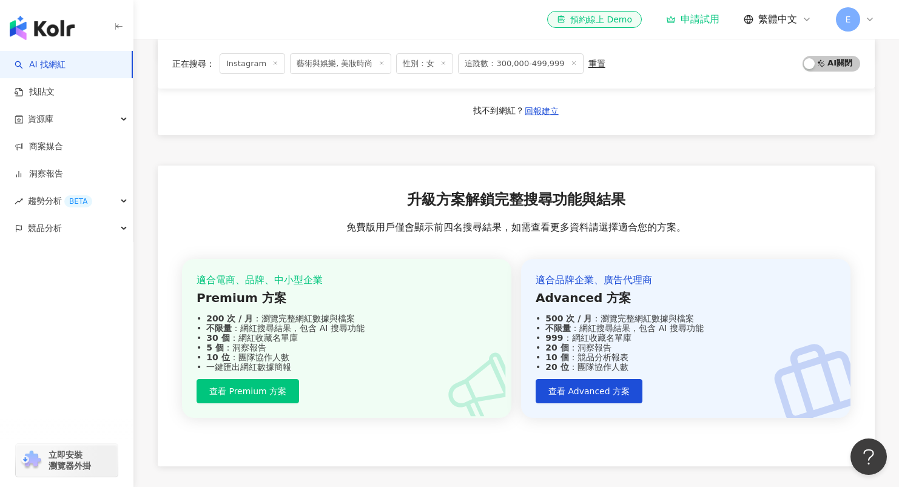
scroll to position [825, 0]
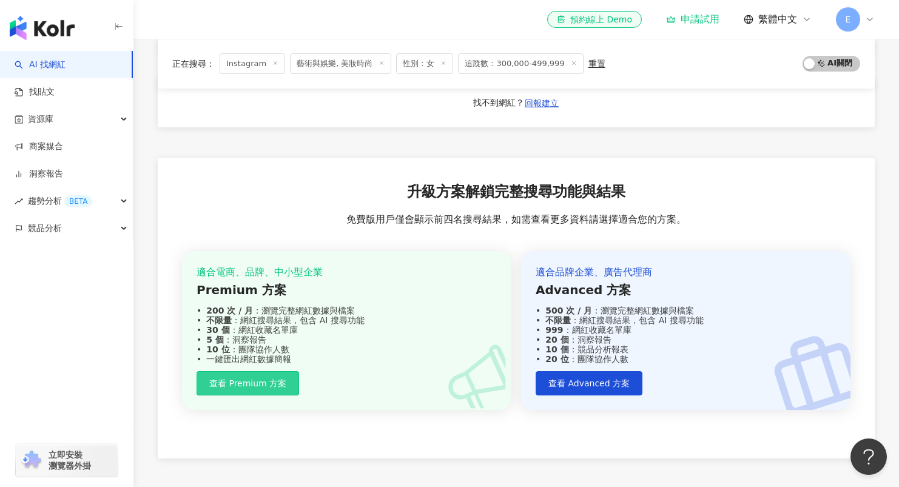
click at [265, 379] on span "查看 Premium 方案" at bounding box center [247, 384] width 77 height 10
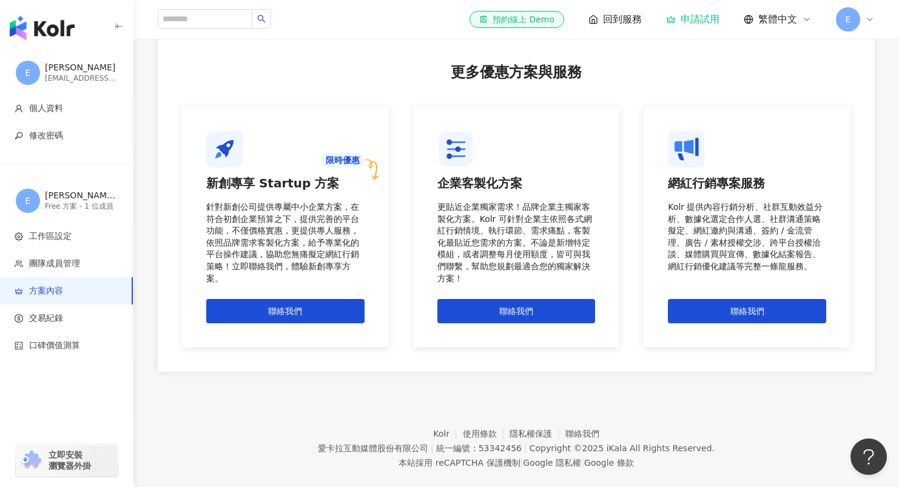
scroll to position [1025, 0]
